Goal: Find specific page/section: Find specific page/section

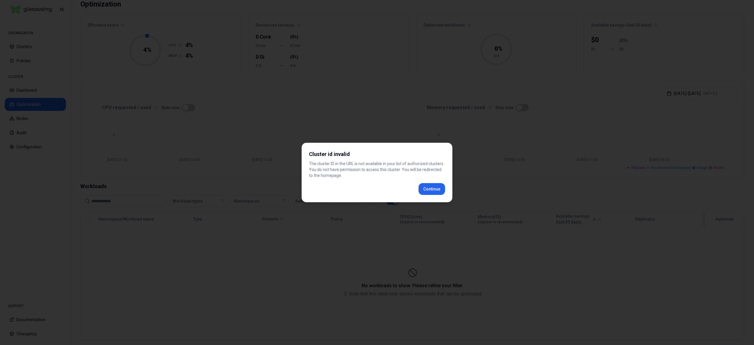
scroll to position [39, 0]
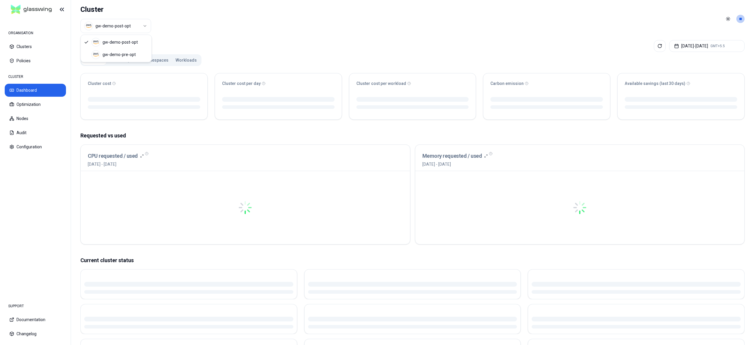
click at [131, 32] on html "ORGANISATION Clusters Policies CLUSTER Dashboard Optimization Nodes Audit Confi…" at bounding box center [377, 172] width 754 height 345
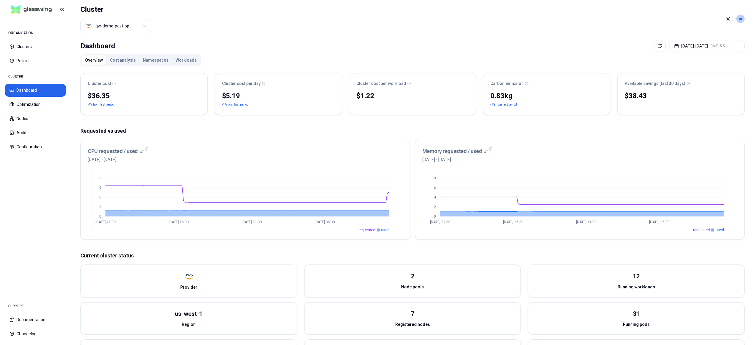
scroll to position [8, 0]
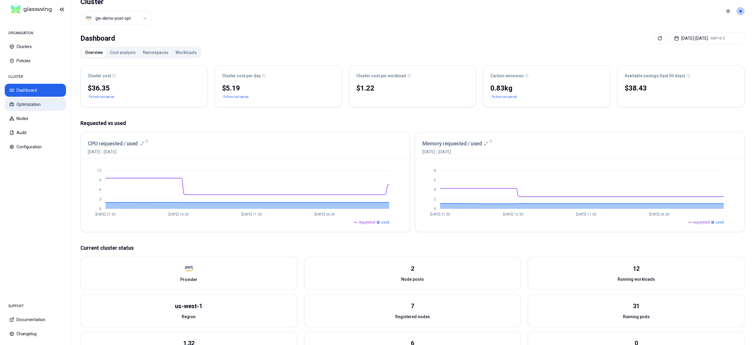
click at [33, 106] on button "Optimization" at bounding box center [35, 104] width 61 height 13
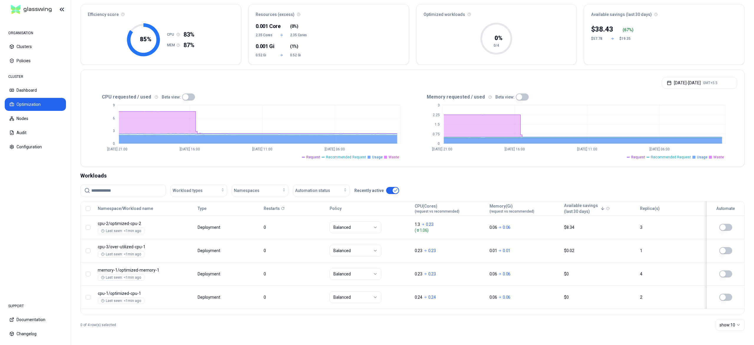
scroll to position [51, 0]
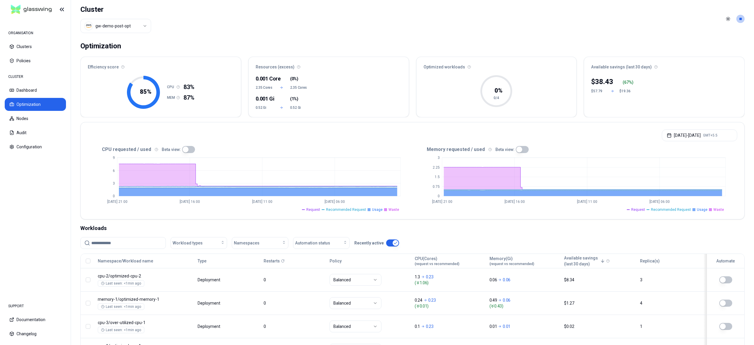
scroll to position [53, 0]
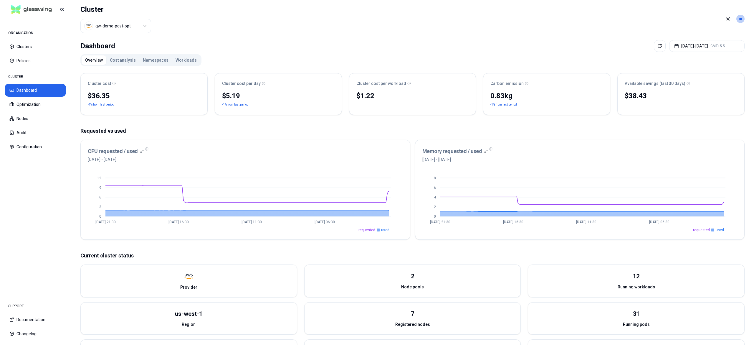
click at [184, 64] on button "Workloads" at bounding box center [186, 59] width 28 height 9
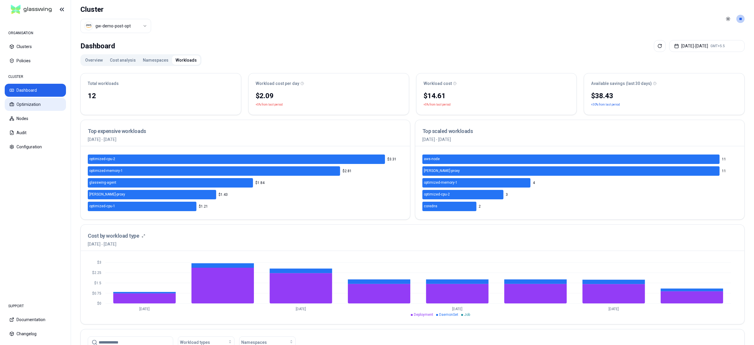
click at [41, 100] on button "Optimization" at bounding box center [35, 104] width 61 height 13
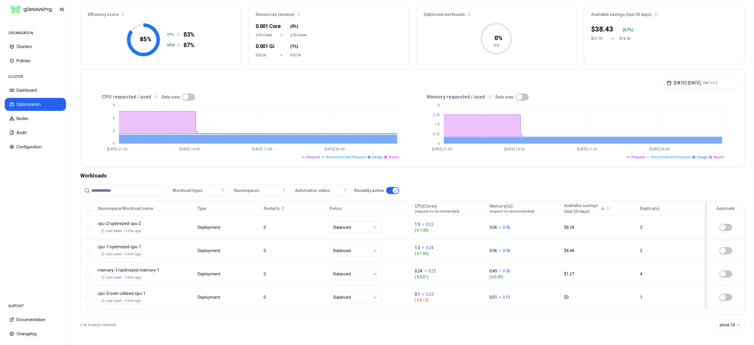
scroll to position [53, 0]
